Goal: Navigation & Orientation: Find specific page/section

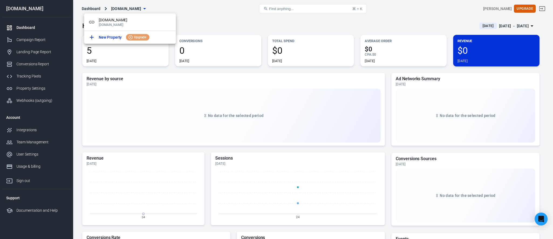
click at [173, 83] on div at bounding box center [276, 119] width 553 height 239
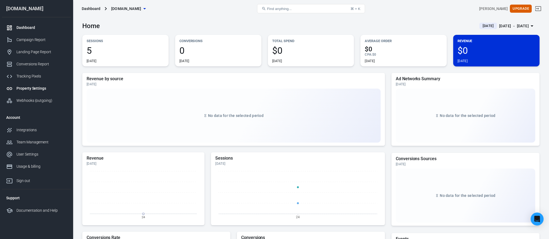
click at [30, 88] on div "Property Settings" at bounding box center [41, 88] width 50 height 6
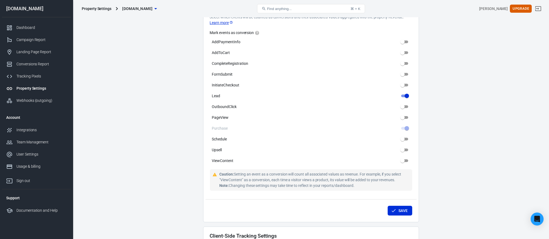
scroll to position [270, 0]
click at [39, 53] on div "Landing Page Report" at bounding box center [41, 52] width 50 height 6
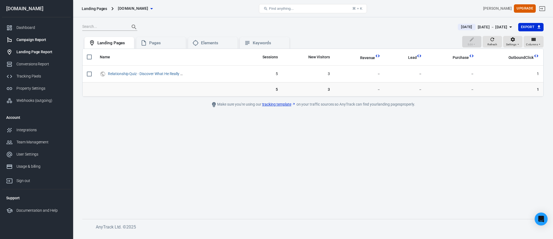
click at [45, 39] on div "Campaign Report" at bounding box center [41, 40] width 50 height 6
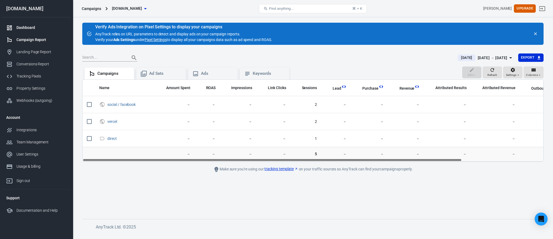
click at [29, 29] on div "Dashboard" at bounding box center [41, 28] width 50 height 6
